Goal: Task Accomplishment & Management: Use online tool/utility

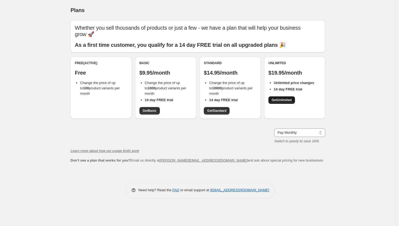
click at [282, 98] on span "Get Unlimited" at bounding box center [281, 100] width 20 height 4
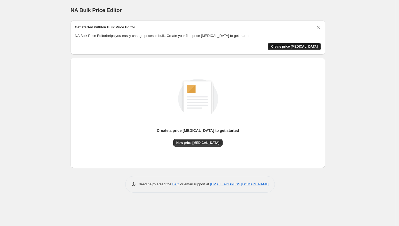
click at [310, 47] on span "Create price [MEDICAL_DATA]" at bounding box center [294, 46] width 47 height 4
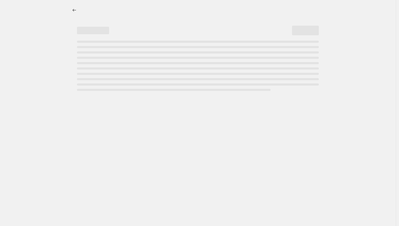
select select "percentage"
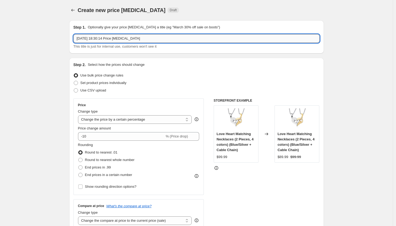
click at [153, 38] on input "[DATE] 18:30:14 Price [MEDICAL_DATA]" at bounding box center [196, 38] width 246 height 9
type input "30% Off"
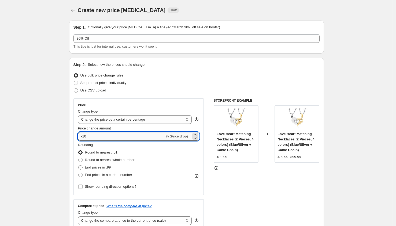
click at [113, 135] on input "-10" at bounding box center [121, 136] width 87 height 9
click at [196, 138] on icon at bounding box center [195, 139] width 3 height 2
drag, startPoint x: 84, startPoint y: 137, endPoint x: 101, endPoint y: 137, distance: 16.6
click at [101, 137] on input "-11" at bounding box center [121, 136] width 87 height 9
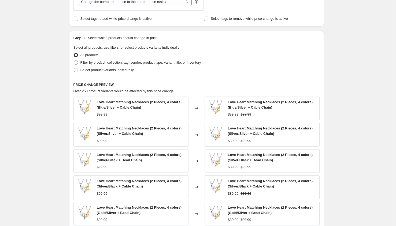
scroll to position [318, 0]
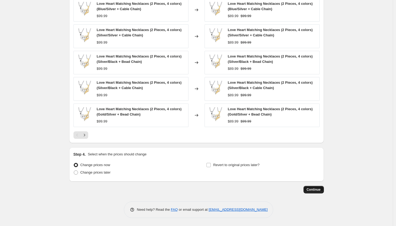
type input "-30"
click at [318, 189] on span "Continue" at bounding box center [314, 190] width 14 height 4
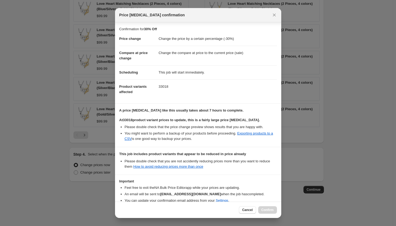
scroll to position [29, 0]
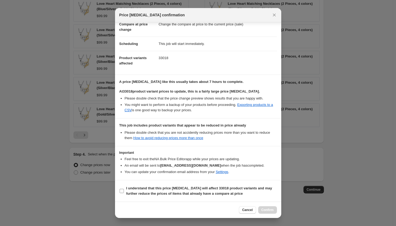
click at [121, 190] on input "I understand that this price [MEDICAL_DATA] will affect 33018 product variants …" at bounding box center [122, 191] width 4 height 4
checkbox input "true"
click at [245, 209] on span "Cancel" at bounding box center [247, 210] width 10 height 4
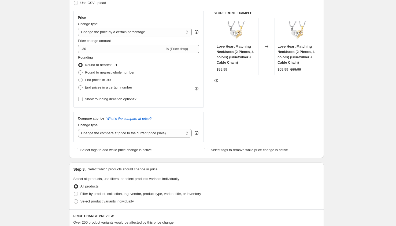
scroll to position [88, 0]
click at [128, 132] on select "Change the compare at price to the current price (sale) Change the compare at p…" at bounding box center [135, 133] width 114 height 9
select select "no_change"
click at [79, 129] on select "Change the compare at price to the current price (sale) Change the compare at p…" at bounding box center [135, 133] width 114 height 9
click at [127, 131] on select "Change the compare at price to the current price (sale) Change the compare at p…" at bounding box center [135, 133] width 114 height 9
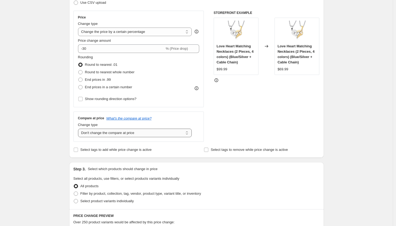
click at [163, 132] on select "Change the compare at price to the current price (sale) Change the compare at p…" at bounding box center [135, 133] width 114 height 9
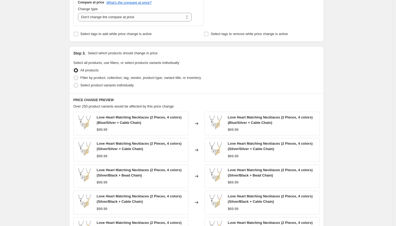
scroll to position [204, 0]
click at [107, 79] on span "Filter by product, collection, tag, vendor, product type, variant title, or inv…" at bounding box center [140, 78] width 121 height 4
click at [74, 76] on input "Filter by product, collection, tag, vendor, product type, variant title, or inv…" at bounding box center [74, 76] width 0 height 0
radio input "true"
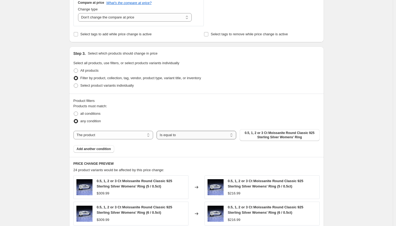
click at [171, 133] on select "Is equal to Is not equal to" at bounding box center [196, 135] width 80 height 9
select select "not_equal"
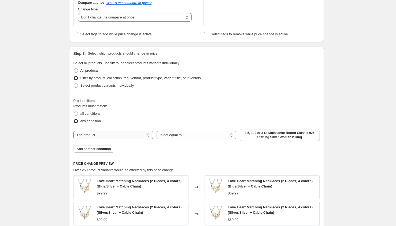
click at [110, 134] on select "The product The product's collection The product's tag The product's vendor The…" at bounding box center [113, 135] width 80 height 9
select select "collection"
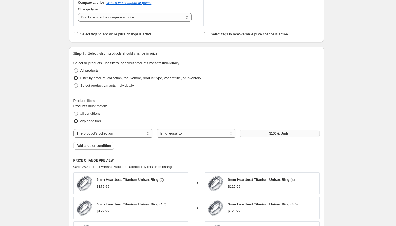
click at [268, 132] on button "$100 & Under" at bounding box center [280, 134] width 80 height 8
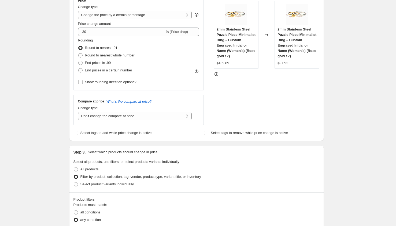
scroll to position [105, 0]
click at [155, 114] on select "Change the compare at price to the current price (sale) Change the compare at p…" at bounding box center [135, 116] width 114 height 9
select select "ep"
click at [79, 112] on select "Change the compare at price to the current price (sale) Change the compare at p…" at bounding box center [135, 116] width 114 height 9
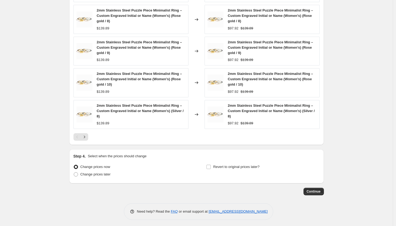
scroll to position [405, 0]
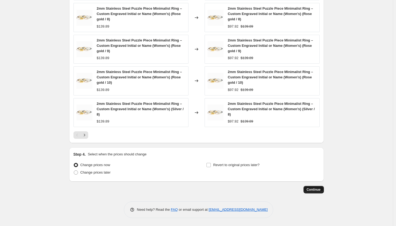
click at [315, 191] on span "Continue" at bounding box center [314, 190] width 14 height 4
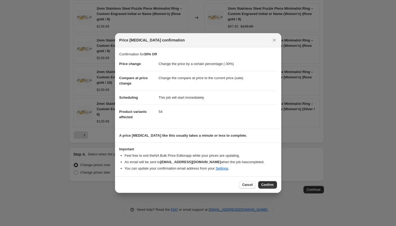
click at [245, 186] on span "Cancel" at bounding box center [247, 185] width 10 height 4
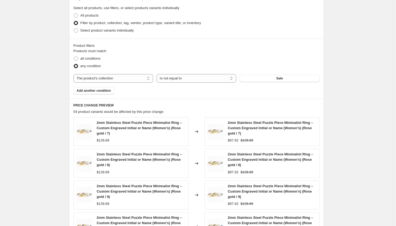
scroll to position [263, 0]
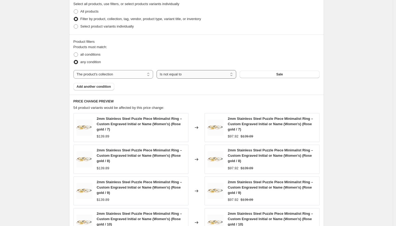
click at [180, 74] on select "Is equal to Is not equal to" at bounding box center [196, 74] width 80 height 9
click at [158, 70] on select "Is equal to Is not equal to" at bounding box center [196, 74] width 80 height 9
click at [130, 74] on select "The product The product's collection The product's tag The product's vendor The…" at bounding box center [113, 74] width 80 height 9
select select "product"
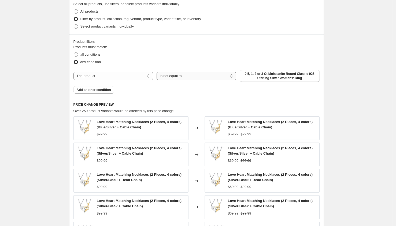
click at [185, 76] on select "Is equal to Is not equal to" at bounding box center [196, 76] width 80 height 9
click at [97, 54] on span "all conditions" at bounding box center [90, 55] width 20 height 4
click at [74, 53] on input "all conditions" at bounding box center [74, 53] width 0 height 0
radio input "true"
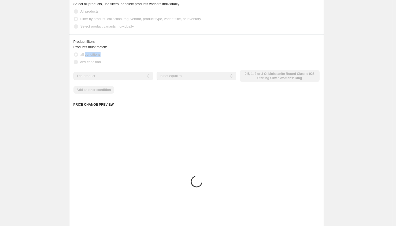
click at [97, 54] on span "all conditions" at bounding box center [90, 55] width 20 height 4
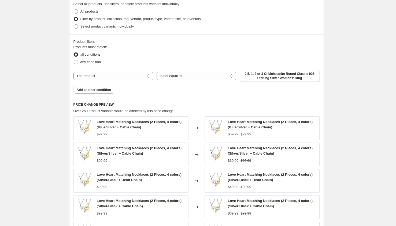
click at [114, 81] on div "The product The product's collection The product's tag The product's vendor The…" at bounding box center [196, 76] width 246 height 12
click at [114, 78] on select "The product The product's collection The product's tag The product's vendor The…" at bounding box center [113, 76] width 80 height 9
select select "product_status"
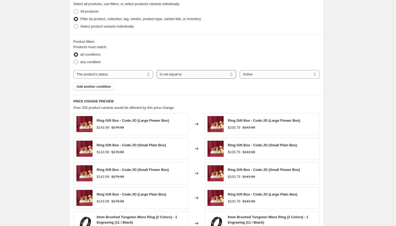
click at [170, 74] on select "Is equal to Is not equal to" at bounding box center [196, 74] width 80 height 9
select select "equal"
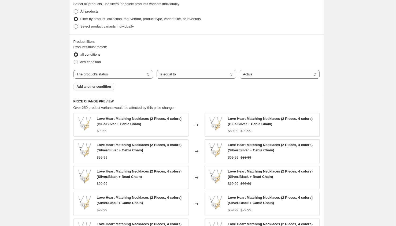
click at [96, 88] on span "Add another condition" at bounding box center [94, 87] width 34 height 4
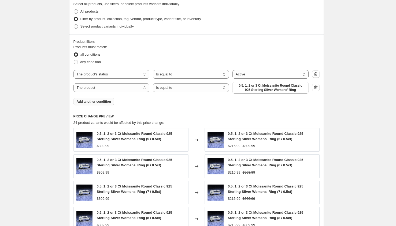
click at [96, 88] on select "The product The product's collection The product's tag The product's vendor The…" at bounding box center [111, 88] width 76 height 9
select select "collection"
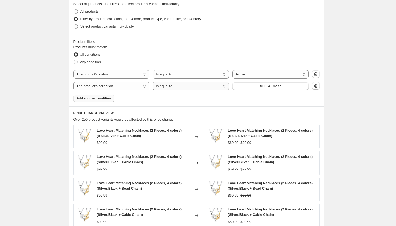
click at [200, 87] on select "Is equal to Is not equal to" at bounding box center [191, 86] width 76 height 9
select select "not_equal"
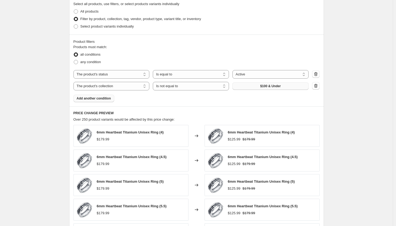
click at [256, 87] on button "$100 & Under" at bounding box center [270, 87] width 76 height 8
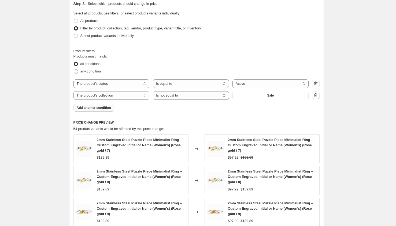
scroll to position [417, 0]
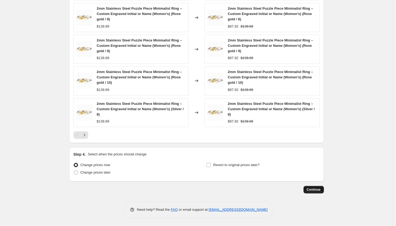
click at [314, 191] on span "Continue" at bounding box center [314, 190] width 14 height 4
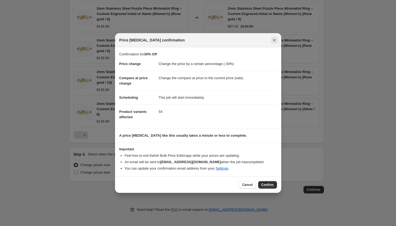
click at [275, 40] on icon "Close" at bounding box center [273, 40] width 5 height 5
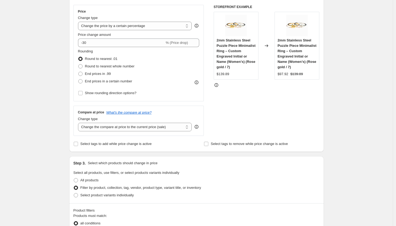
scroll to position [93, 0]
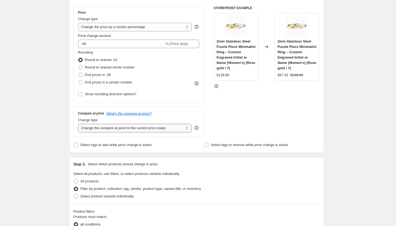
click at [159, 128] on select "Change the compare at price to the current price (sale) Change the compare at p…" at bounding box center [135, 128] width 114 height 9
select select "no_change"
click at [79, 124] on select "Change the compare at price to the current price (sale) Change the compare at p…" at bounding box center [135, 128] width 114 height 9
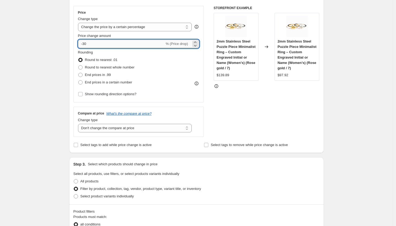
click at [85, 44] on input "-30" at bounding box center [121, 44] width 87 height 9
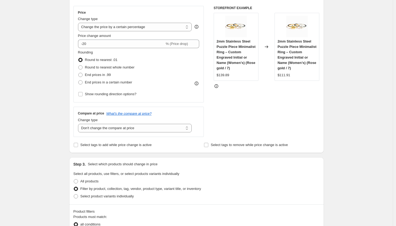
click at [195, 58] on div "Rounding Round to nearest .01 Round to nearest whole number End prices in .99 E…" at bounding box center [138, 68] width 121 height 36
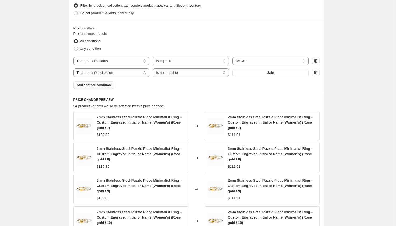
scroll to position [275, 0]
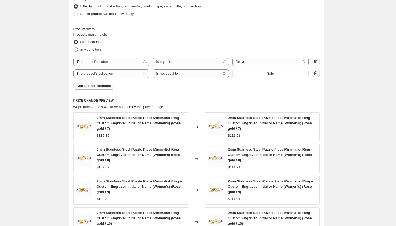
click at [316, 73] on icon "button" at bounding box center [315, 73] width 5 height 5
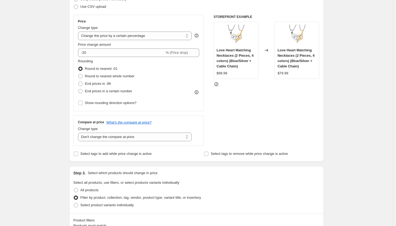
scroll to position [82, 0]
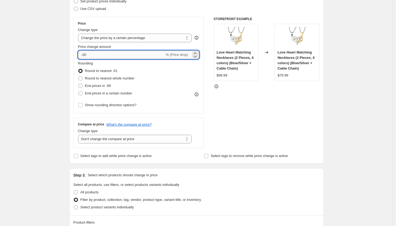
click at [84, 55] on input "-20" at bounding box center [121, 55] width 87 height 9
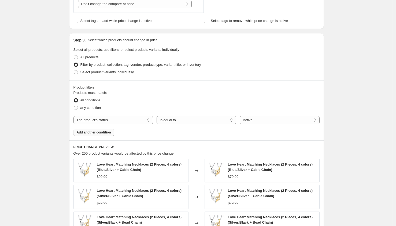
scroll to position [225, 0]
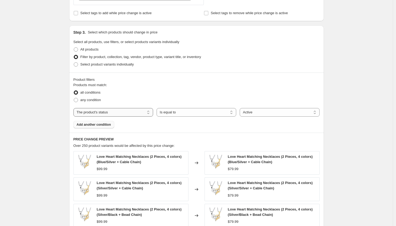
type input "-10"
click at [125, 112] on select "The product The product's collection The product's tag The product's vendor The…" at bounding box center [113, 112] width 80 height 9
click at [75, 108] on select "The product The product's collection The product's tag The product's vendor The…" at bounding box center [113, 112] width 80 height 9
click at [92, 124] on span "Add another condition" at bounding box center [94, 125] width 34 height 4
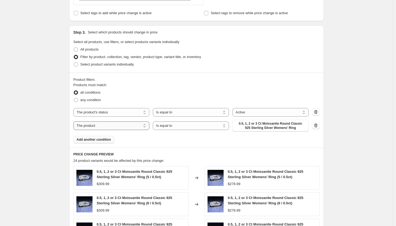
click at [102, 125] on select "The product The product's collection The product's tag The product's vendor The…" at bounding box center [111, 126] width 76 height 9
select select "collection"
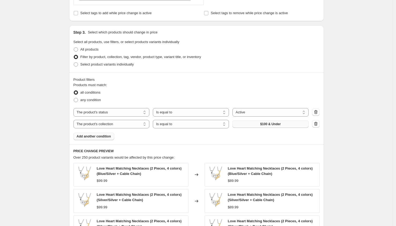
click at [268, 124] on span "$100 & Under" at bounding box center [270, 124] width 21 height 4
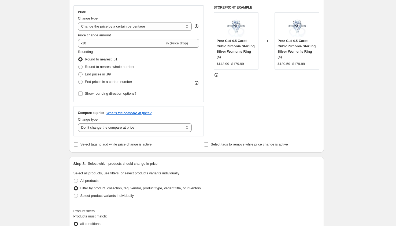
scroll to position [89, 0]
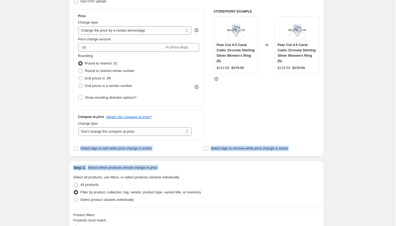
drag, startPoint x: 395, startPoint y: 89, endPoint x: 384, endPoint y: 167, distance: 78.5
click at [384, 167] on div "Create new price [MEDICAL_DATA]. This page is ready Create new price [MEDICAL_D…" at bounding box center [196, 218] width 393 height 615
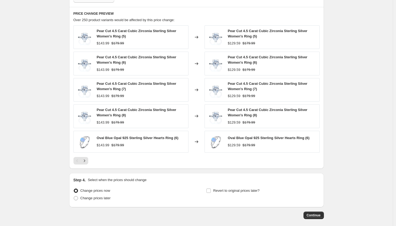
scroll to position [388, 0]
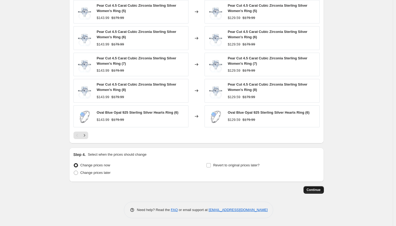
click at [315, 189] on span "Continue" at bounding box center [314, 190] width 14 height 4
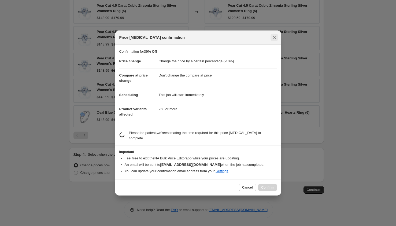
click at [274, 37] on icon "Close" at bounding box center [274, 37] width 3 height 3
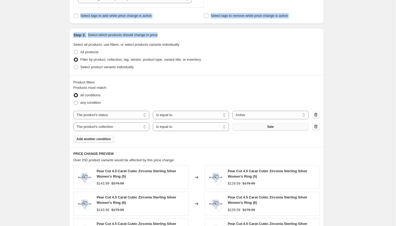
scroll to position [0, 0]
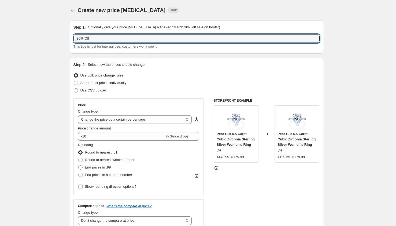
drag, startPoint x: 80, startPoint y: 38, endPoint x: 69, endPoint y: 38, distance: 10.5
click at [71, 38] on div "Step 1. Optionally give your price [MEDICAL_DATA] a title (eg "March 30% off sa…" at bounding box center [196, 36] width 255 height 33
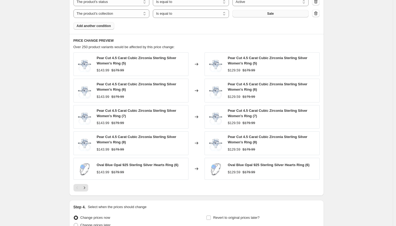
scroll to position [388, 0]
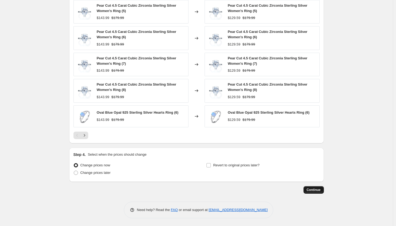
type input "40% Off"
click at [312, 191] on span "Continue" at bounding box center [314, 190] width 14 height 4
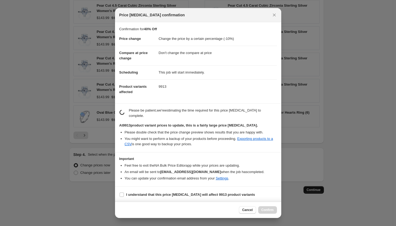
scroll to position [0, 0]
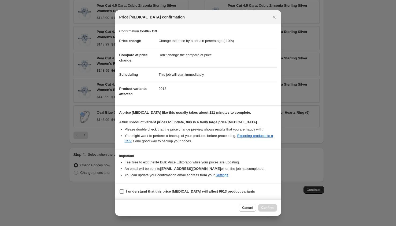
click at [174, 193] on b "I understand that this price [MEDICAL_DATA] will affect 9913 product variants" at bounding box center [190, 192] width 129 height 4
click at [124, 193] on input "I understand that this price [MEDICAL_DATA] will affect 9913 product variants" at bounding box center [122, 192] width 4 height 4
checkbox input "true"
drag, startPoint x: 266, startPoint y: 208, endPoint x: 268, endPoint y: 209, distance: 2.9
click at [269, 209] on span "Confirm" at bounding box center [267, 208] width 12 height 4
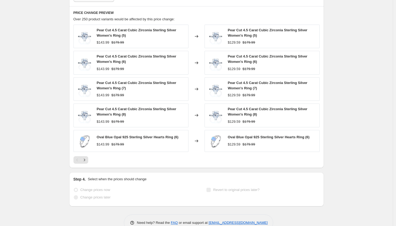
scroll to position [402, 0]
